Goal: Information Seeking & Learning: Understand process/instructions

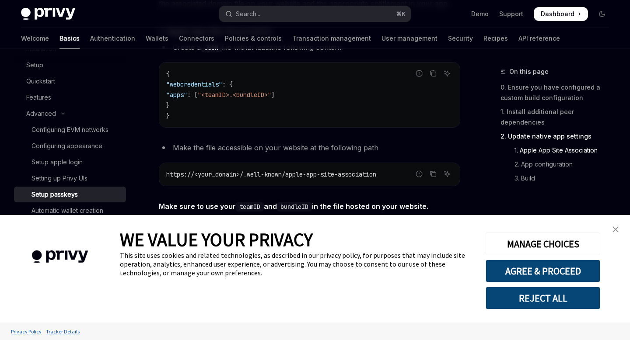
scroll to position [374, 0]
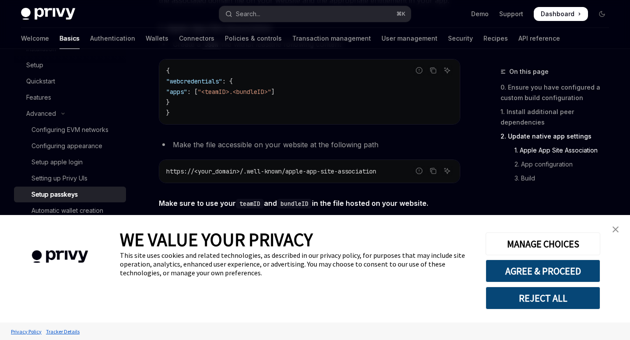
click at [617, 230] on img "close banner" at bounding box center [615, 230] width 6 height 6
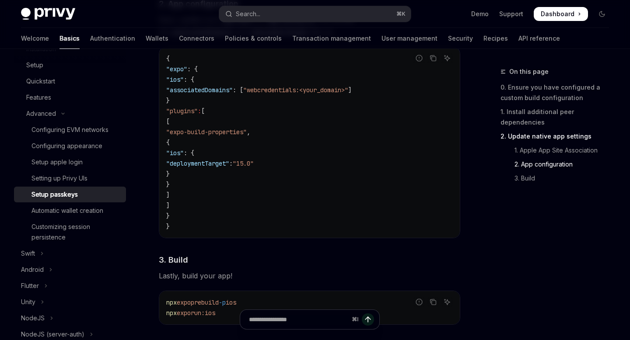
scroll to position [762, 0]
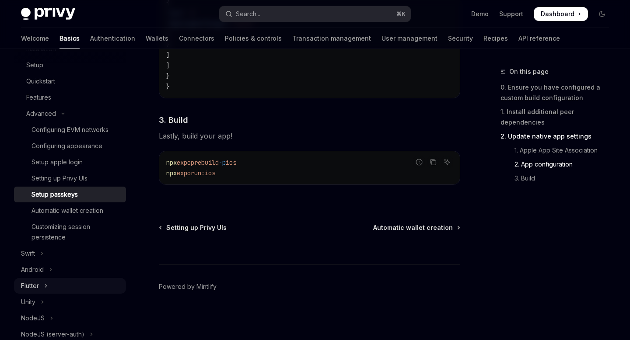
click at [43, 283] on button "Flutter" at bounding box center [70, 286] width 112 height 16
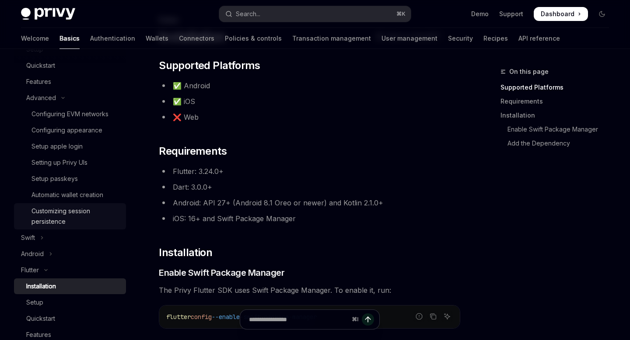
scroll to position [183, 0]
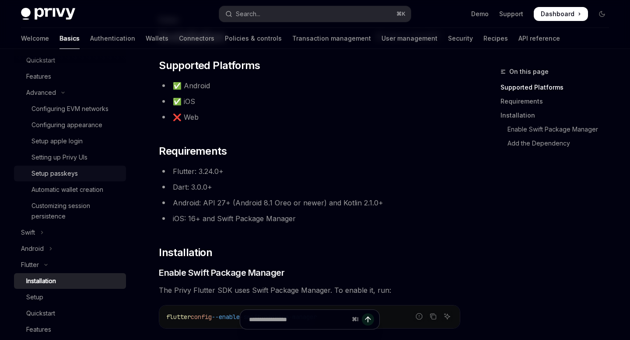
click at [76, 178] on div "Setup passkeys" at bounding box center [54, 173] width 46 height 10
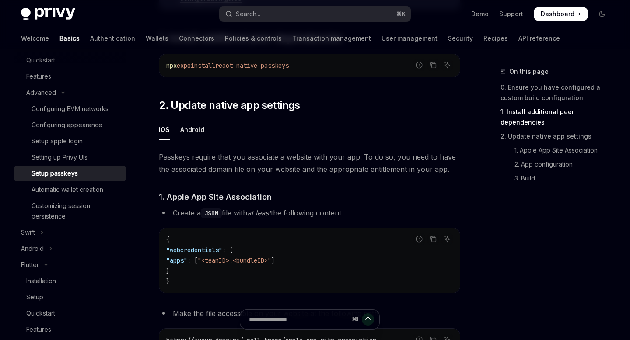
scroll to position [232, 0]
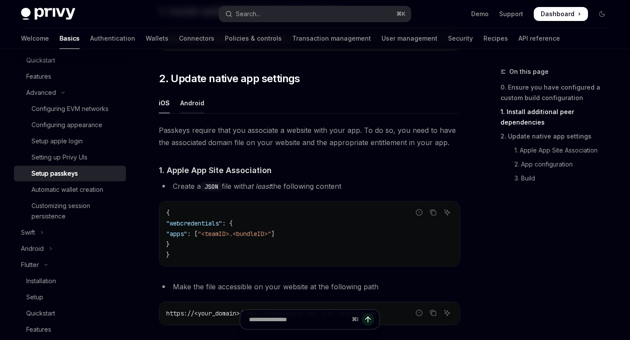
click at [199, 104] on div "Android" at bounding box center [192, 103] width 24 height 21
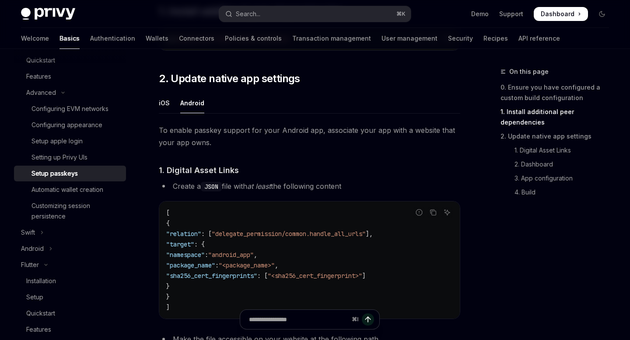
click at [173, 107] on ul "iOS Android" at bounding box center [309, 103] width 301 height 21
click at [168, 106] on div "iOS" at bounding box center [164, 103] width 11 height 21
type textarea "*"
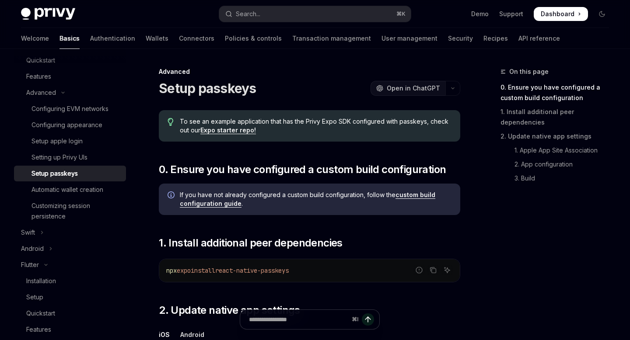
click at [427, 88] on span "Open in ChatGPT" at bounding box center [413, 88] width 53 height 9
